Goal: Transaction & Acquisition: Purchase product/service

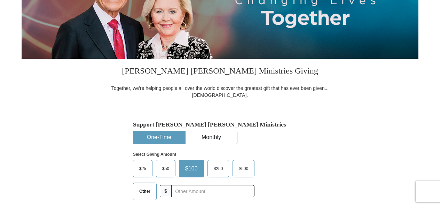
scroll to position [174, 0]
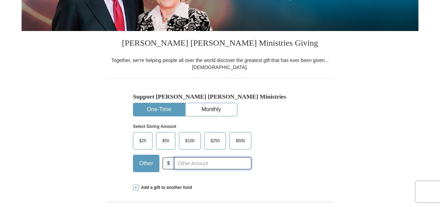
click at [200, 164] on input "text" at bounding box center [212, 163] width 77 height 12
type input "5"
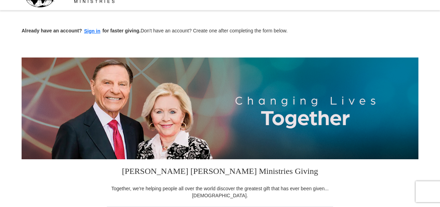
scroll to position [35, 0]
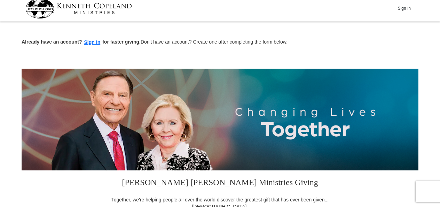
click at [344, 37] on div "Already have an account? Sign in for faster giving. Don't have an account? Crea…" at bounding box center [220, 35] width 397 height 23
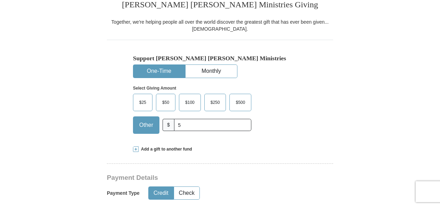
scroll to position [279, 0]
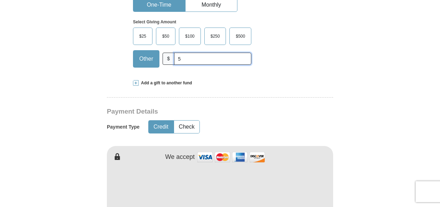
click at [199, 60] on input "5" at bounding box center [212, 59] width 77 height 12
type input "[PERSON_NAME]"
type input "Muriithi"
type input "[EMAIL_ADDRESS][DOMAIN_NAME]"
select select "KE"
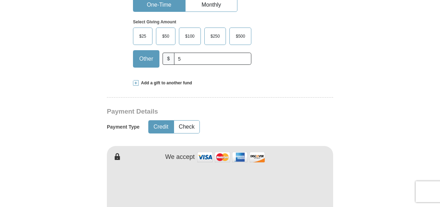
type input "254729213302, Ruiru"
type input "[GEOGRAPHIC_DATA]"
type input "00232"
type input "254729213302"
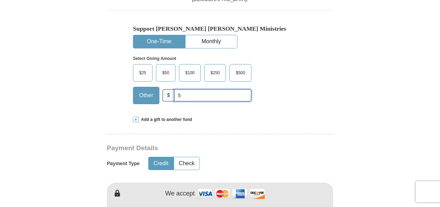
scroll to position [174, 0]
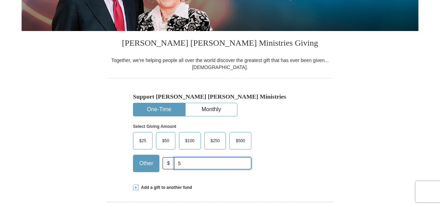
click at [199, 158] on input "5" at bounding box center [212, 163] width 77 height 12
type input "[GEOGRAPHIC_DATA]"
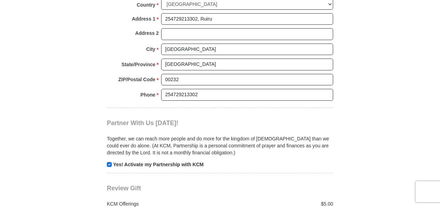
scroll to position [627, 0]
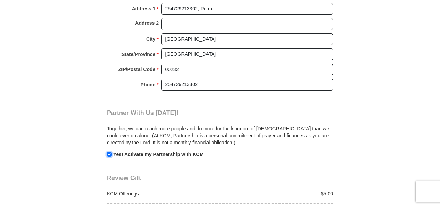
click at [108, 152] on input "checkbox" at bounding box center [109, 154] width 5 height 5
checkbox input "false"
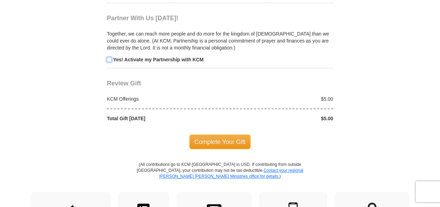
scroll to position [767, 0]
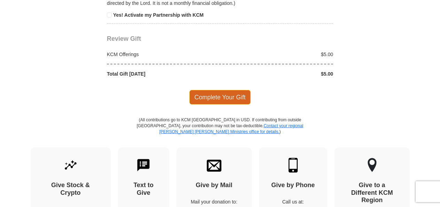
click at [207, 95] on span "Complete Your Gift" at bounding box center [221, 97] width 62 height 15
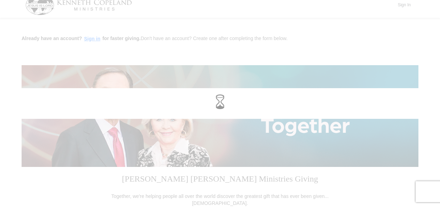
scroll to position [35, 0]
